Goal: Find specific page/section: Find specific page/section

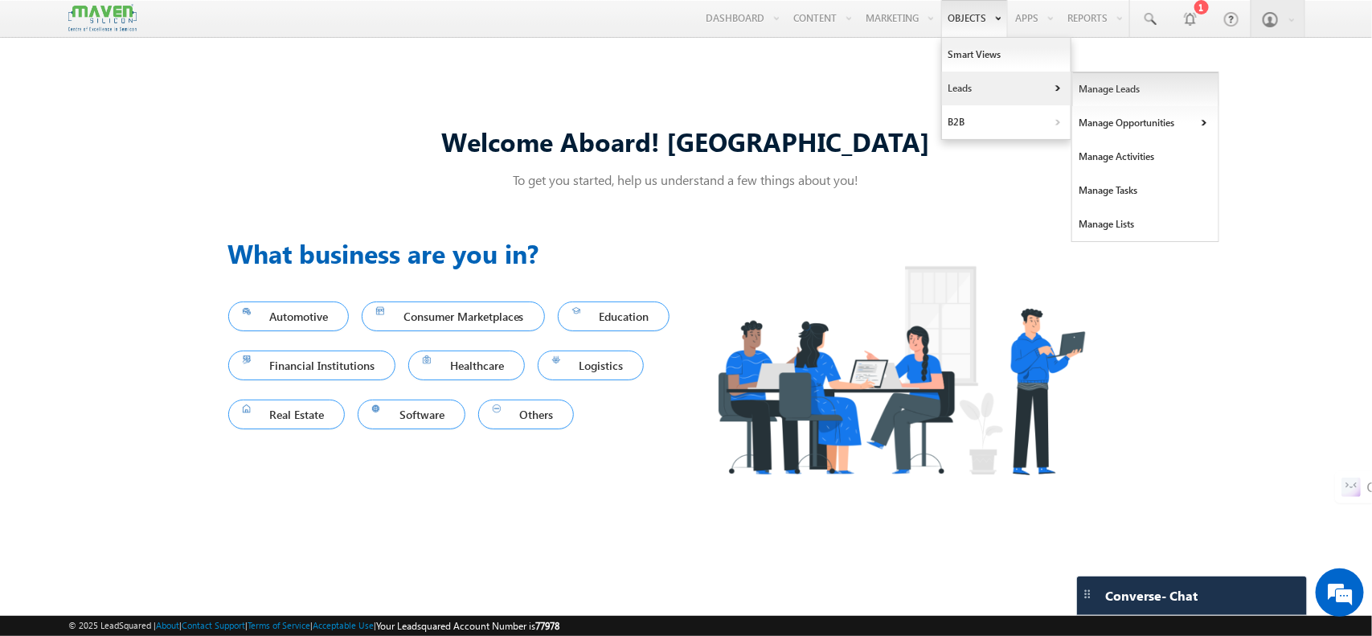
click at [1091, 86] on link "Manage Leads" at bounding box center [1145, 89] width 147 height 34
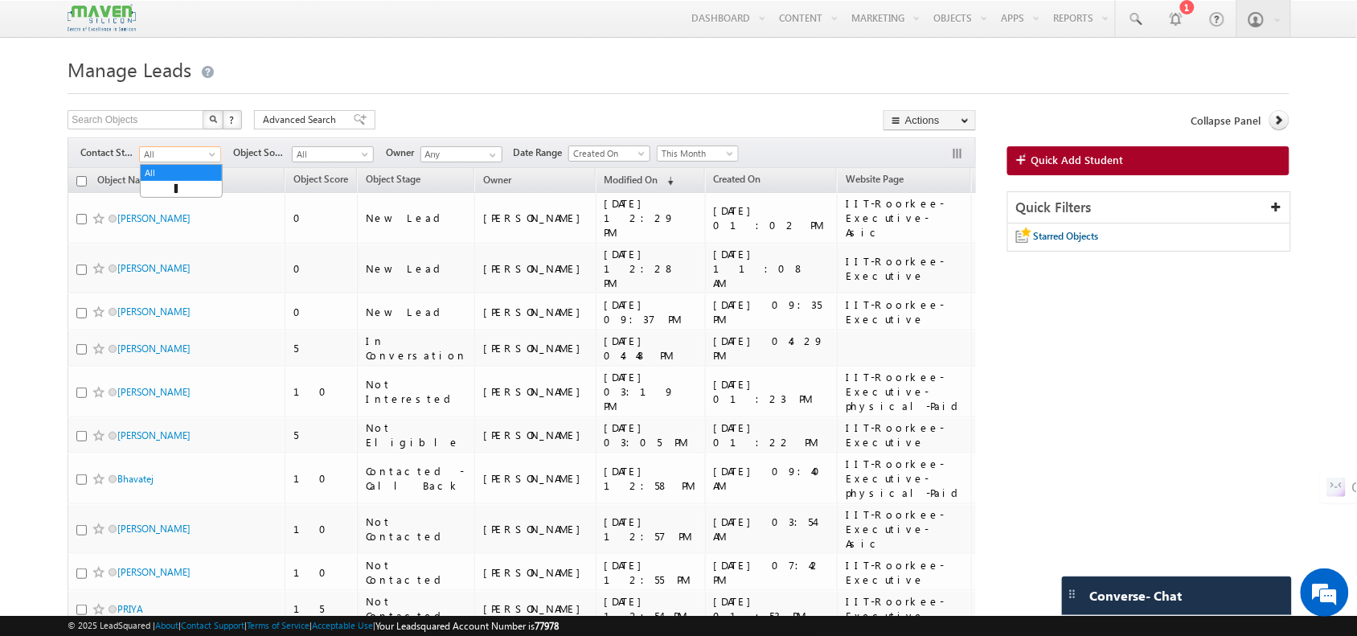
click at [178, 147] on link "All" at bounding box center [180, 154] width 82 height 16
click at [162, 228] on link "In Conversation" at bounding box center [181, 221] width 81 height 14
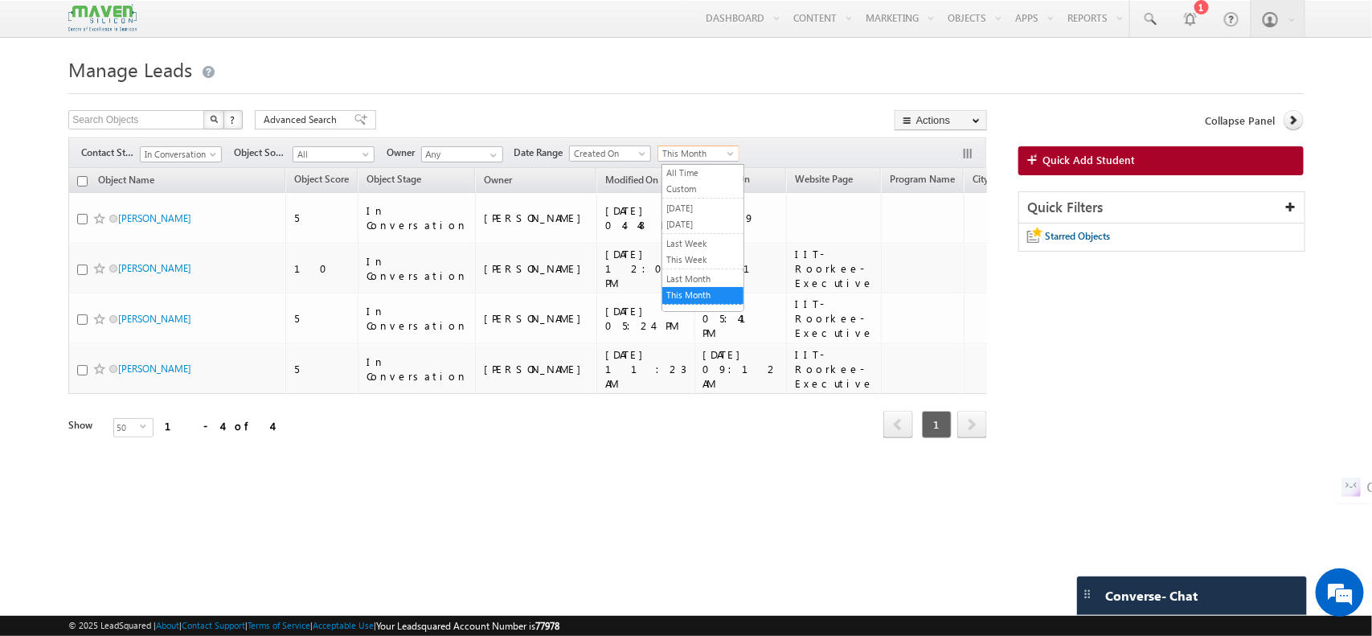
click at [708, 154] on span "This Month" at bounding box center [696, 153] width 76 height 14
click at [677, 174] on link "All Time" at bounding box center [702, 173] width 81 height 14
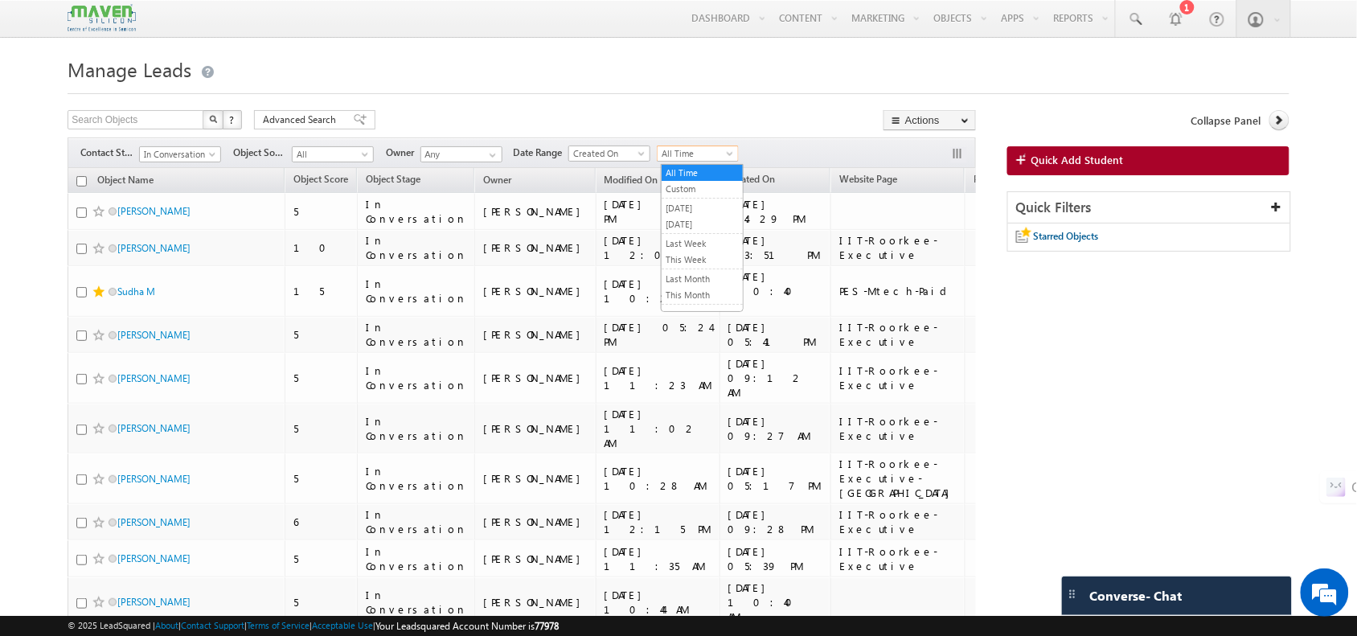
click at [695, 155] on span "All Time" at bounding box center [696, 153] width 76 height 14
click at [699, 284] on link "Last Month" at bounding box center [702, 279] width 81 height 14
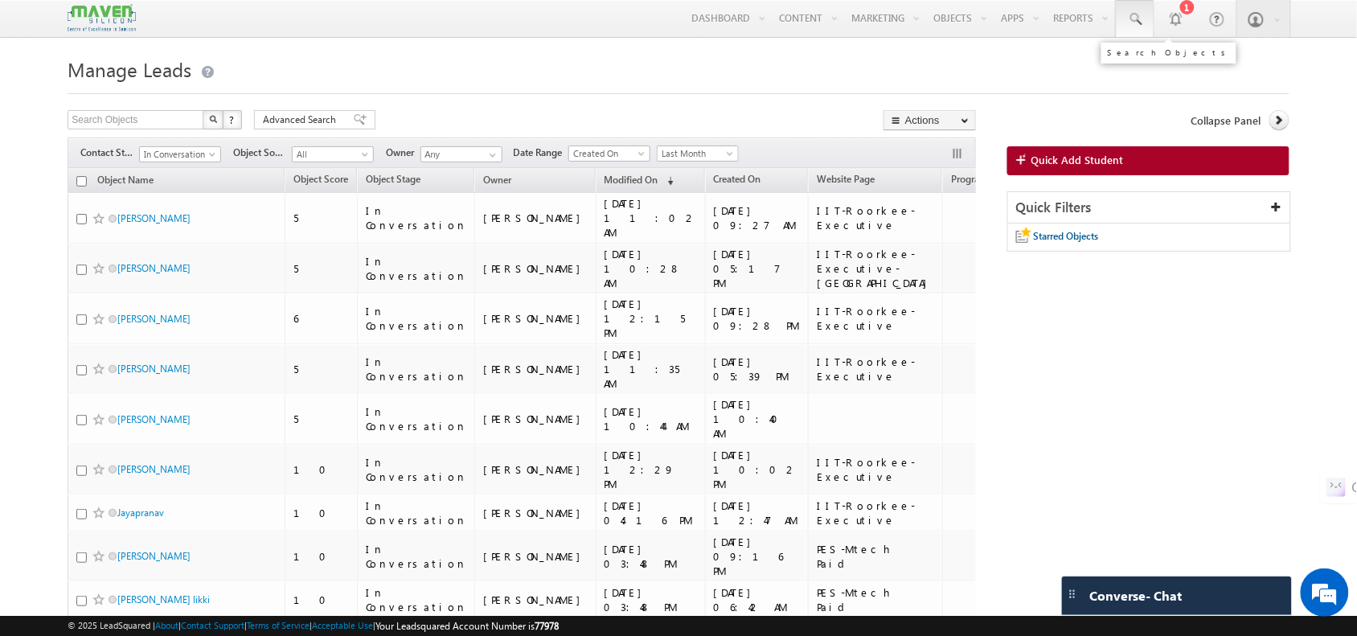
click at [1142, 11] on span at bounding box center [1135, 19] width 16 height 16
paste input "877 039 9655"
click at [1150, 62] on input "877 039 9655" at bounding box center [1233, 62] width 218 height 19
click at [1166, 62] on input "877039 9655" at bounding box center [1233, 62] width 218 height 19
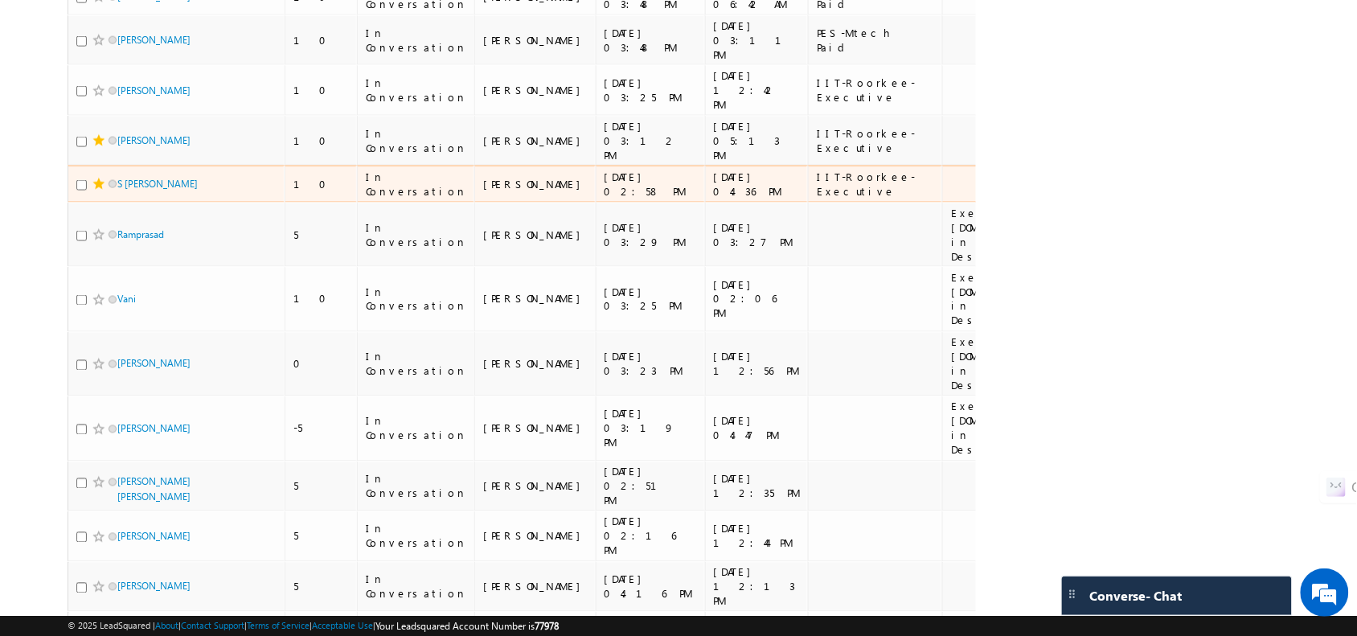
scroll to position [650, 0]
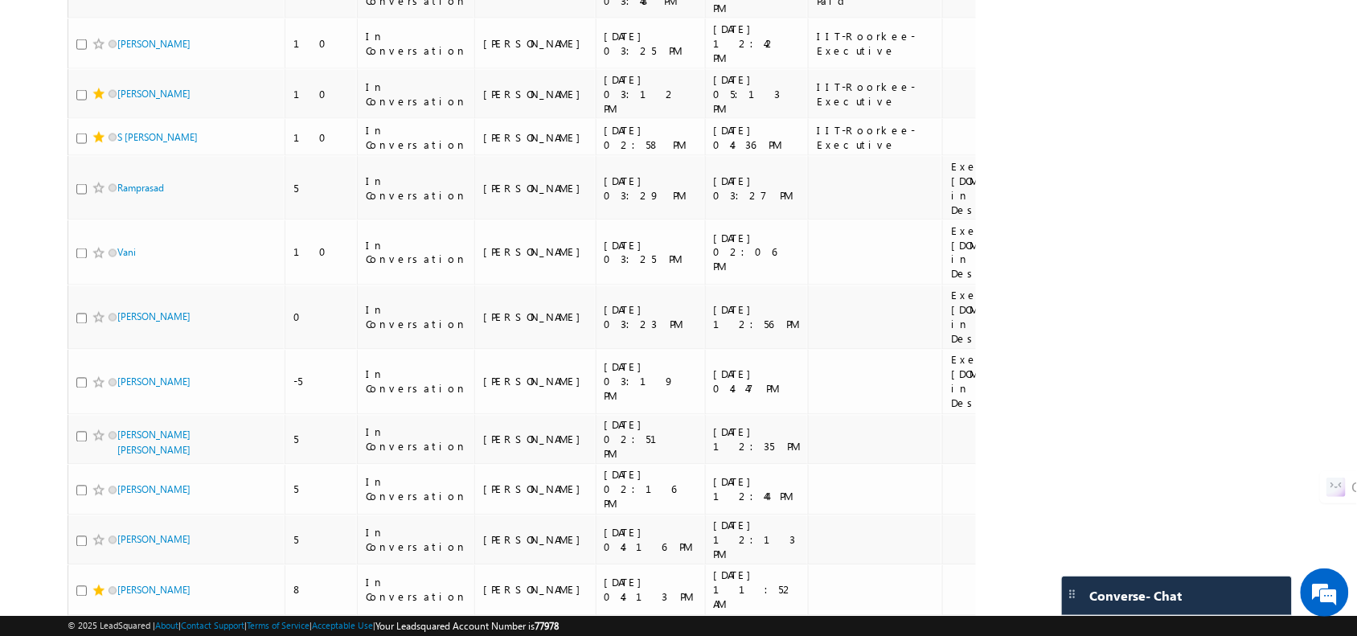
drag, startPoint x: 139, startPoint y: 445, endPoint x: 0, endPoint y: 355, distance: 165.7
click at [0, 355] on body "Menu Shubham lsq6@ maven -sili con.c om" at bounding box center [678, 146] width 1357 height 1592
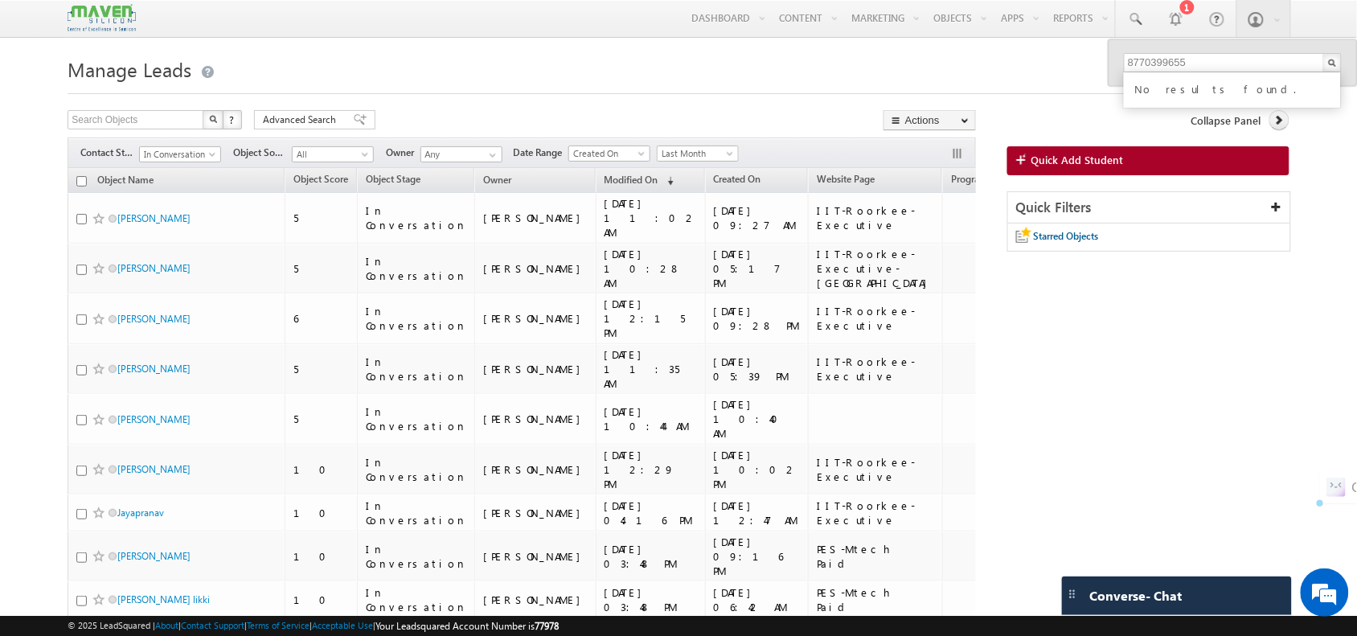
drag, startPoint x: 150, startPoint y: 117, endPoint x: 232, endPoint y: -88, distance: 220.5
click at [1232, 60] on input "8770399655" at bounding box center [1233, 62] width 218 height 19
type input "8"
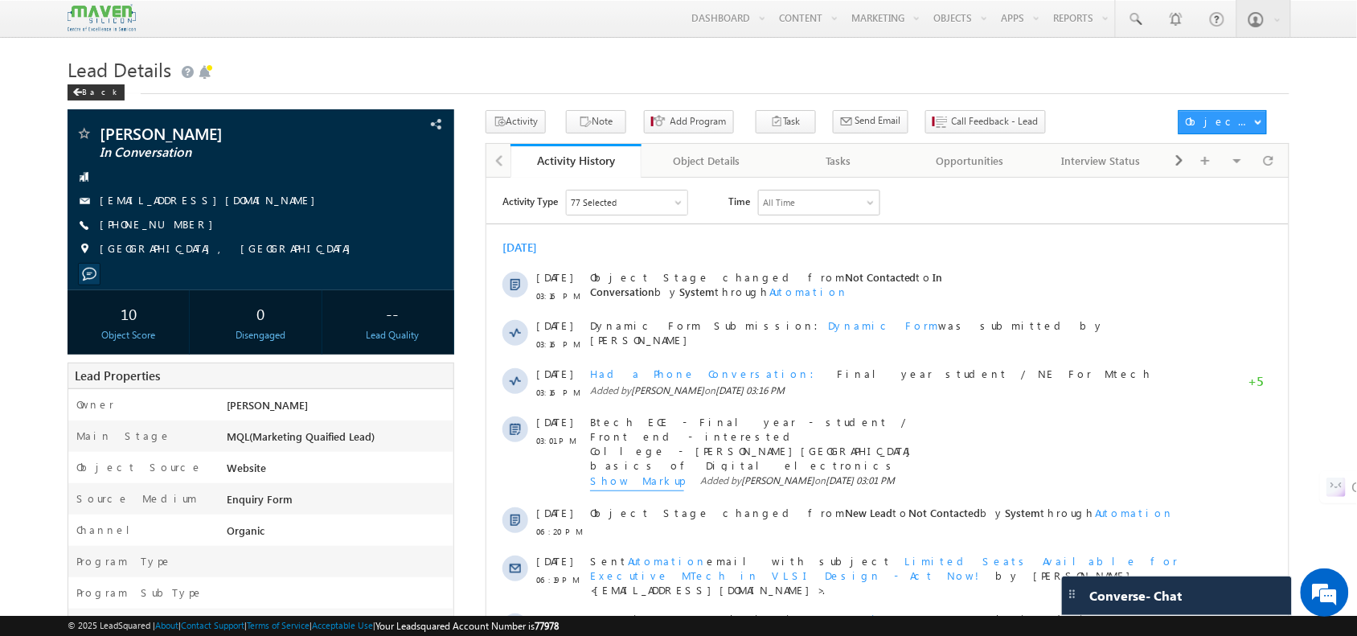
click at [348, 83] on h1 "Lead Details" at bounding box center [678, 67] width 1221 height 31
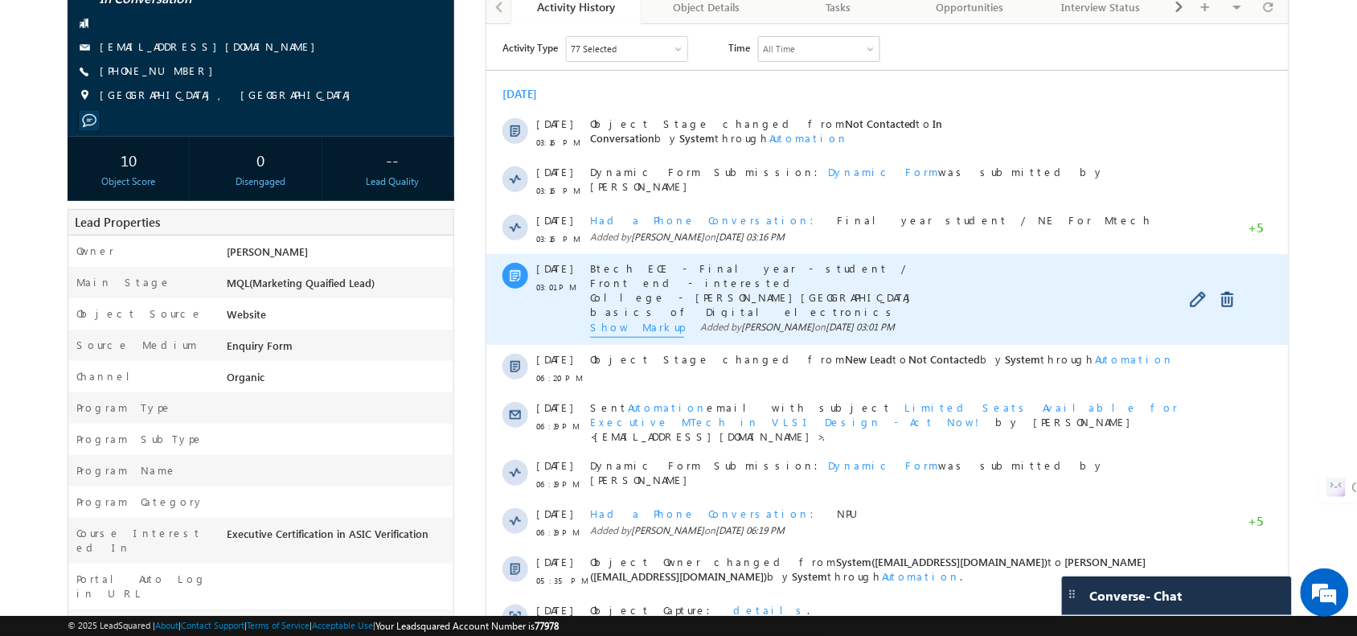
click at [634, 330] on span "Show Markup" at bounding box center [636, 328] width 94 height 18
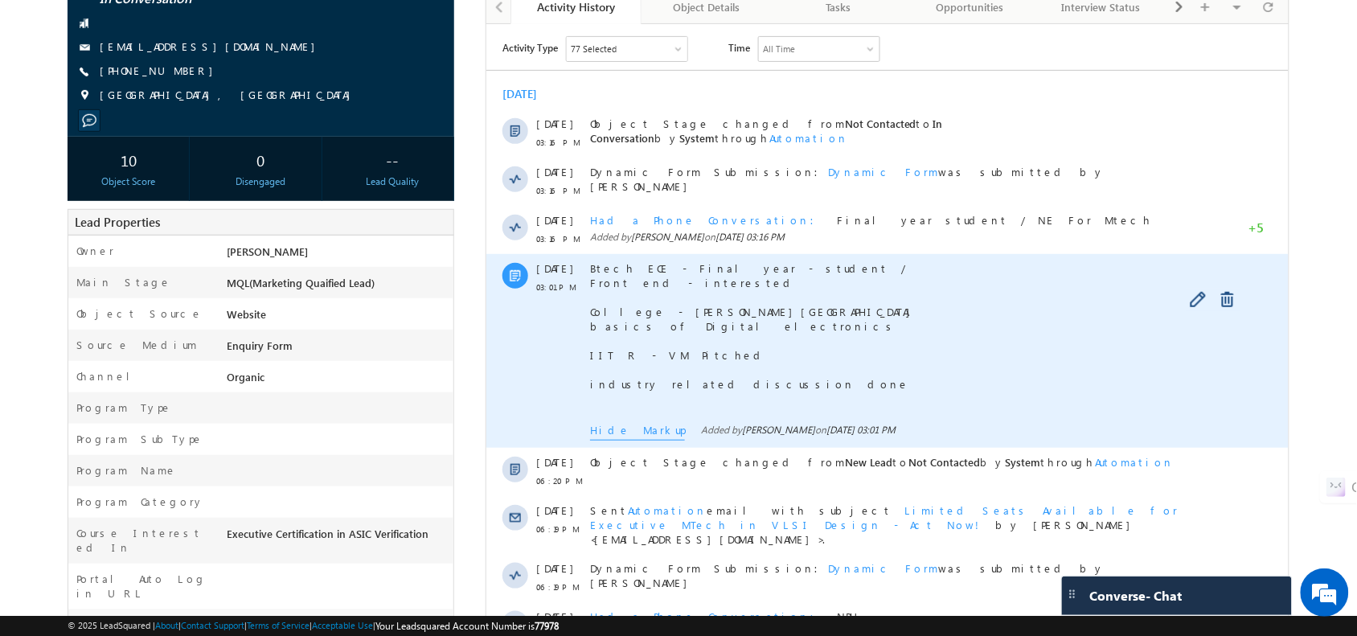
scroll to position [0, 0]
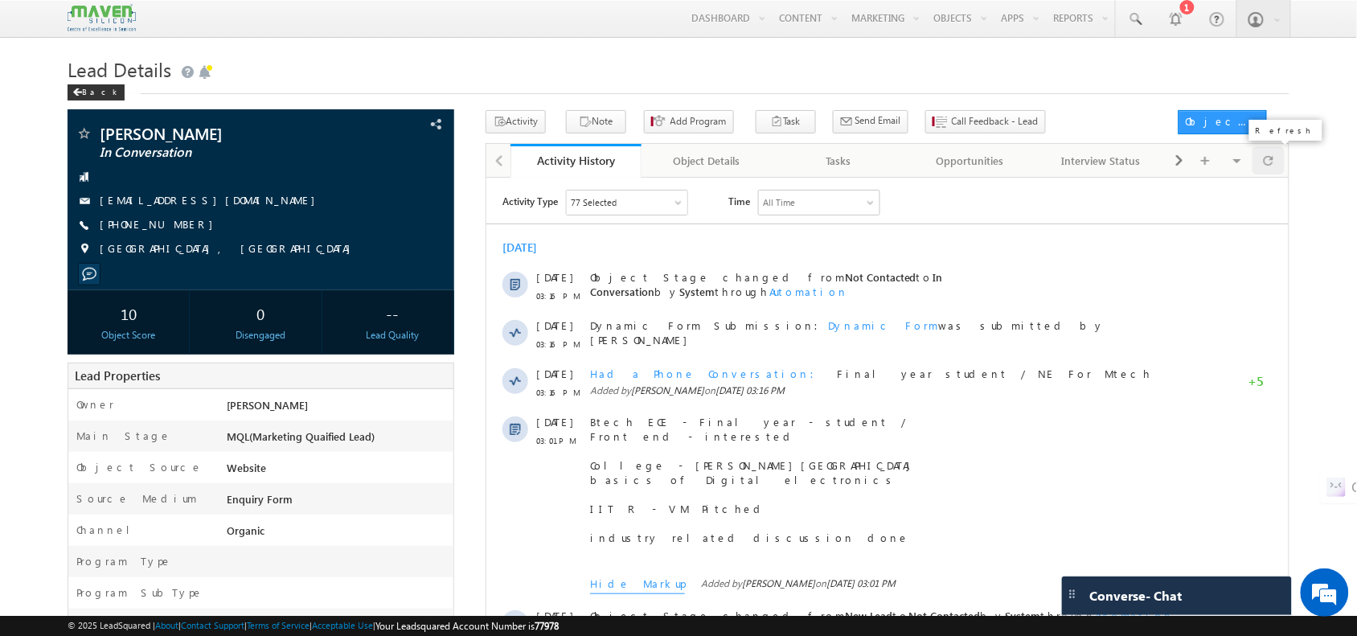
click at [1258, 154] on div at bounding box center [1267, 160] width 31 height 28
